Goal: Navigation & Orientation: Find specific page/section

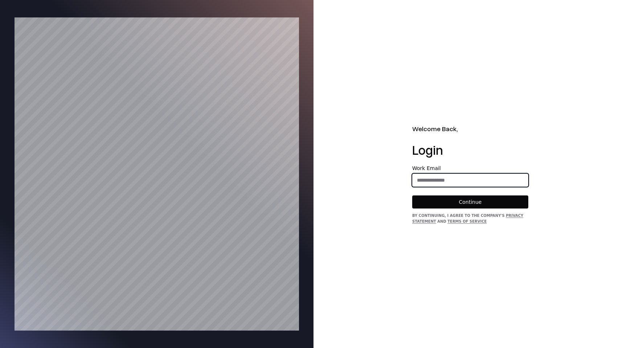
click at [438, 176] on input "email" at bounding box center [469, 179] width 115 height 13
type input "**********"
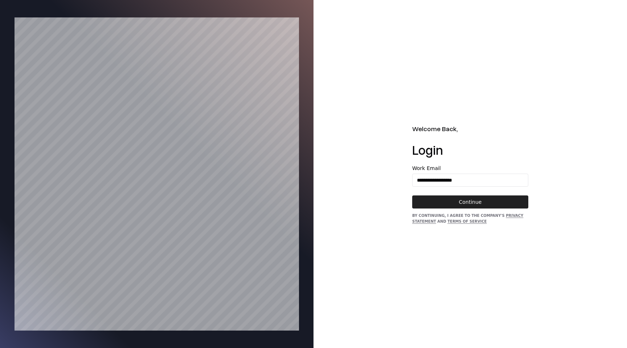
click at [476, 197] on button "Continue" at bounding box center [470, 201] width 116 height 13
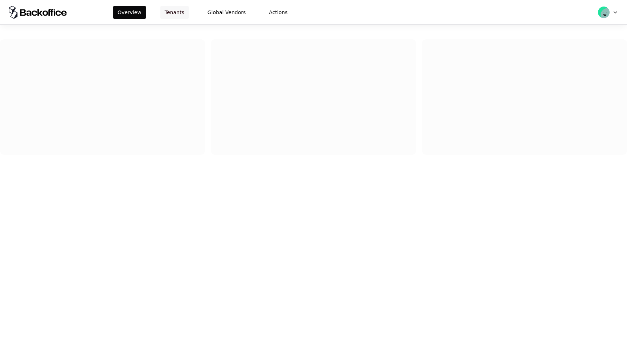
click at [172, 8] on button "Tenants" at bounding box center [174, 12] width 28 height 13
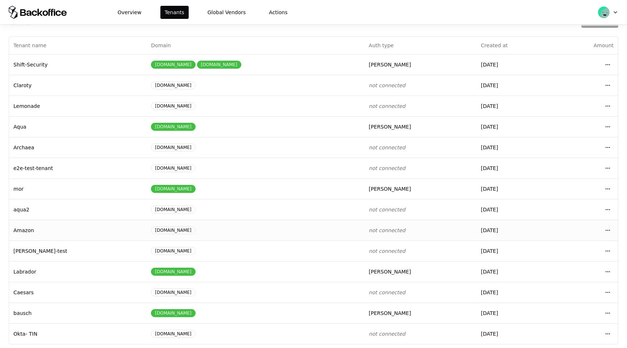
scroll to position [27, 0]
click at [610, 314] on html "Overview Tenants Global Vendors Actions Tenants Add Tenant Tenant name Domain A…" at bounding box center [313, 174] width 627 height 348
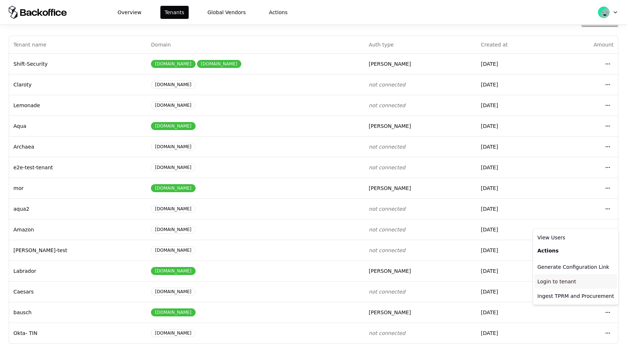
click at [548, 284] on div "Login to tenant" at bounding box center [575, 281] width 82 height 15
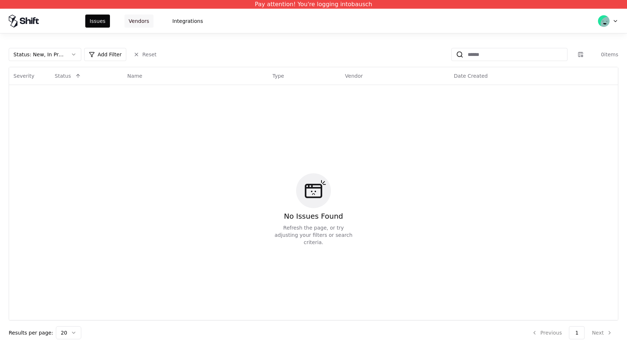
click at [138, 22] on button "Vendors" at bounding box center [138, 21] width 29 height 13
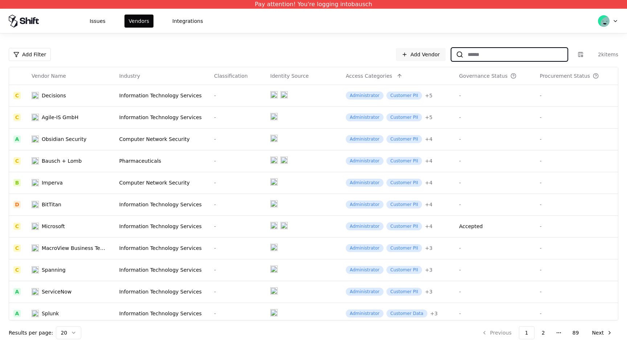
click at [497, 52] on input at bounding box center [515, 54] width 104 height 13
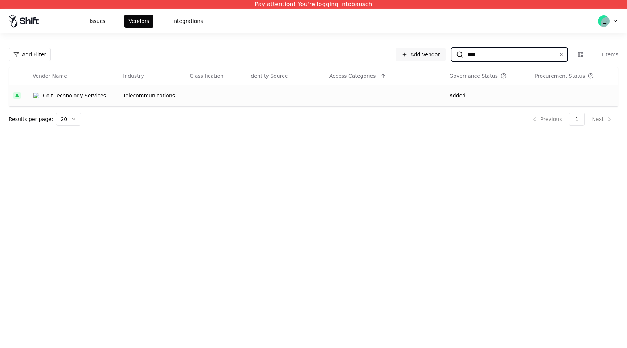
type input "****"
click at [363, 99] on div "-" at bounding box center [384, 95] width 111 height 7
